Goal: Find specific page/section: Find specific page/section

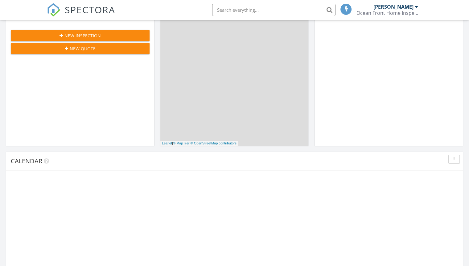
scroll to position [571, 479]
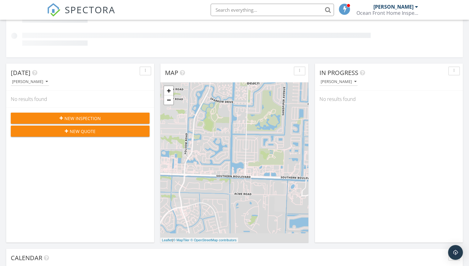
click at [223, 8] on input "text" at bounding box center [272, 10] width 123 height 12
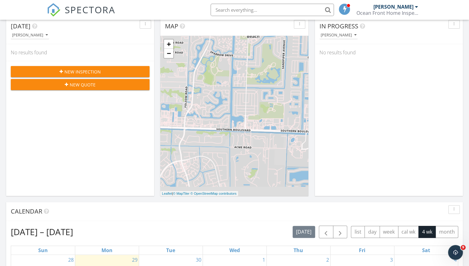
click at [220, 9] on input "text" at bounding box center [272, 10] width 123 height 12
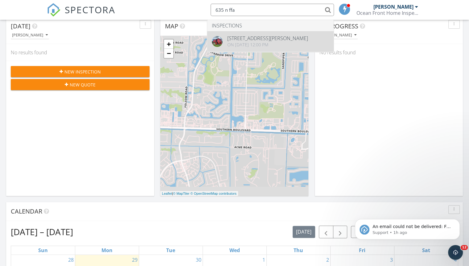
type input "635 n ffa"
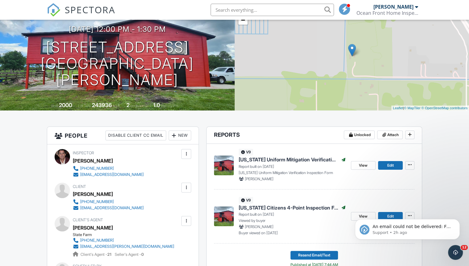
scroll to position [30, 0]
